Goal: Find specific page/section: Find specific page/section

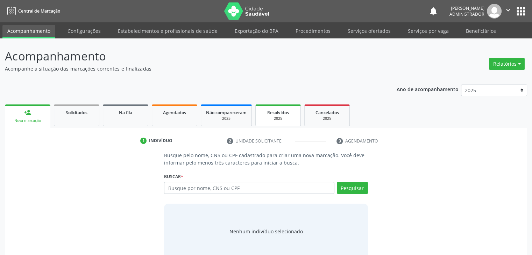
click at [273, 117] on div "2025" at bounding box center [278, 118] width 35 height 5
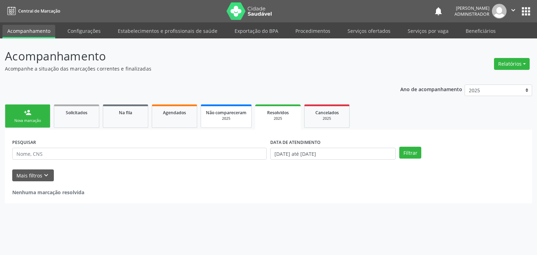
drag, startPoint x: 239, startPoint y: 107, endPoint x: 239, endPoint y: 113, distance: 6.0
click at [239, 107] on link "Não compareceram 2025" at bounding box center [226, 116] width 51 height 23
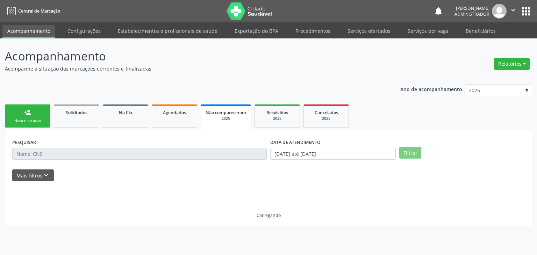
click at [238, 114] on span "Não compareceram" at bounding box center [226, 113] width 41 height 6
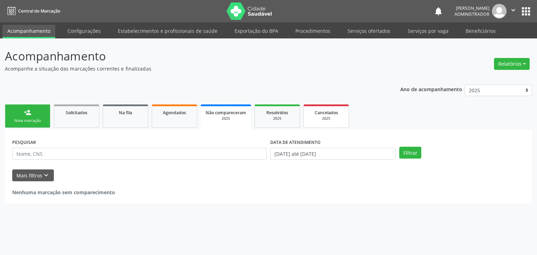
click at [321, 116] on div "2025" at bounding box center [326, 118] width 35 height 5
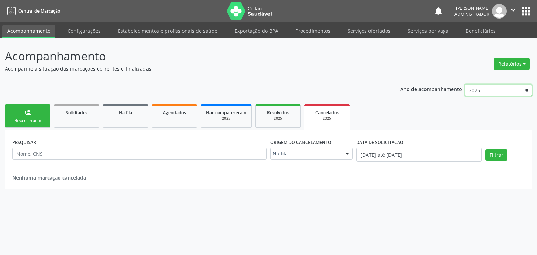
click at [500, 91] on select "2025 2024 2023 2022 2021 2020 2019" at bounding box center [499, 91] width 68 height 12
click at [465, 85] on select "2025 2024 2023 2022 2021 2020 2019" at bounding box center [499, 91] width 68 height 12
click at [478, 81] on div "Ano de acompanhamento 2025 2024 2023 2022 2021 2020 2019" at bounding box center [467, 91] width 132 height 23
drag, startPoint x: 480, startPoint y: 89, endPoint x: 482, endPoint y: 96, distance: 7.5
click at [480, 89] on select "2025 2024 2023 2022 2021 2020 2019" at bounding box center [499, 91] width 68 height 12
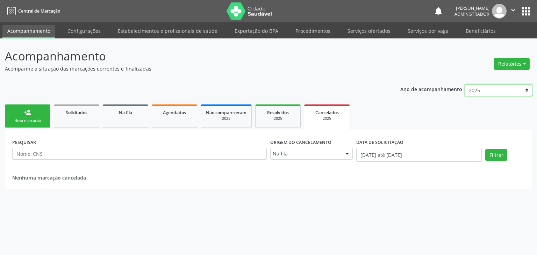
select select "2024"
click at [465, 85] on select "2025 2024 2023 2022 2021 2020 2019" at bounding box center [499, 91] width 68 height 12
click at [497, 159] on button "Filtrar" at bounding box center [497, 155] width 22 height 12
click at [141, 33] on link "Estabelecimentos e profissionais de saúde" at bounding box center [167, 31] width 109 height 12
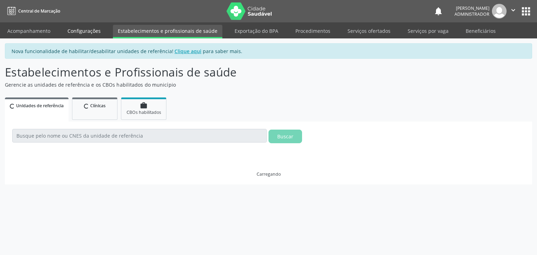
click at [74, 32] on link "Configurações" at bounding box center [84, 31] width 43 height 12
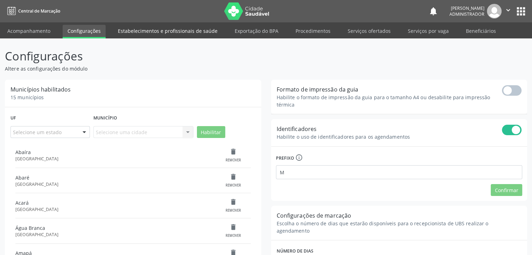
click at [170, 30] on link "Estabelecimentos e profissionais de saúde" at bounding box center [167, 31] width 109 height 12
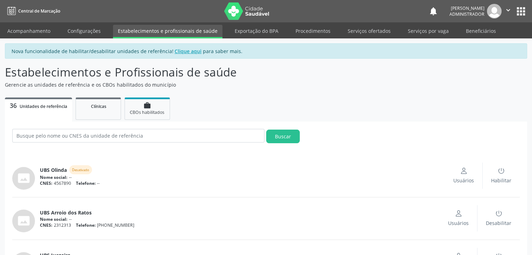
click at [265, 11] on img at bounding box center [246, 10] width 45 height 17
